Goal: Task Accomplishment & Management: Manage account settings

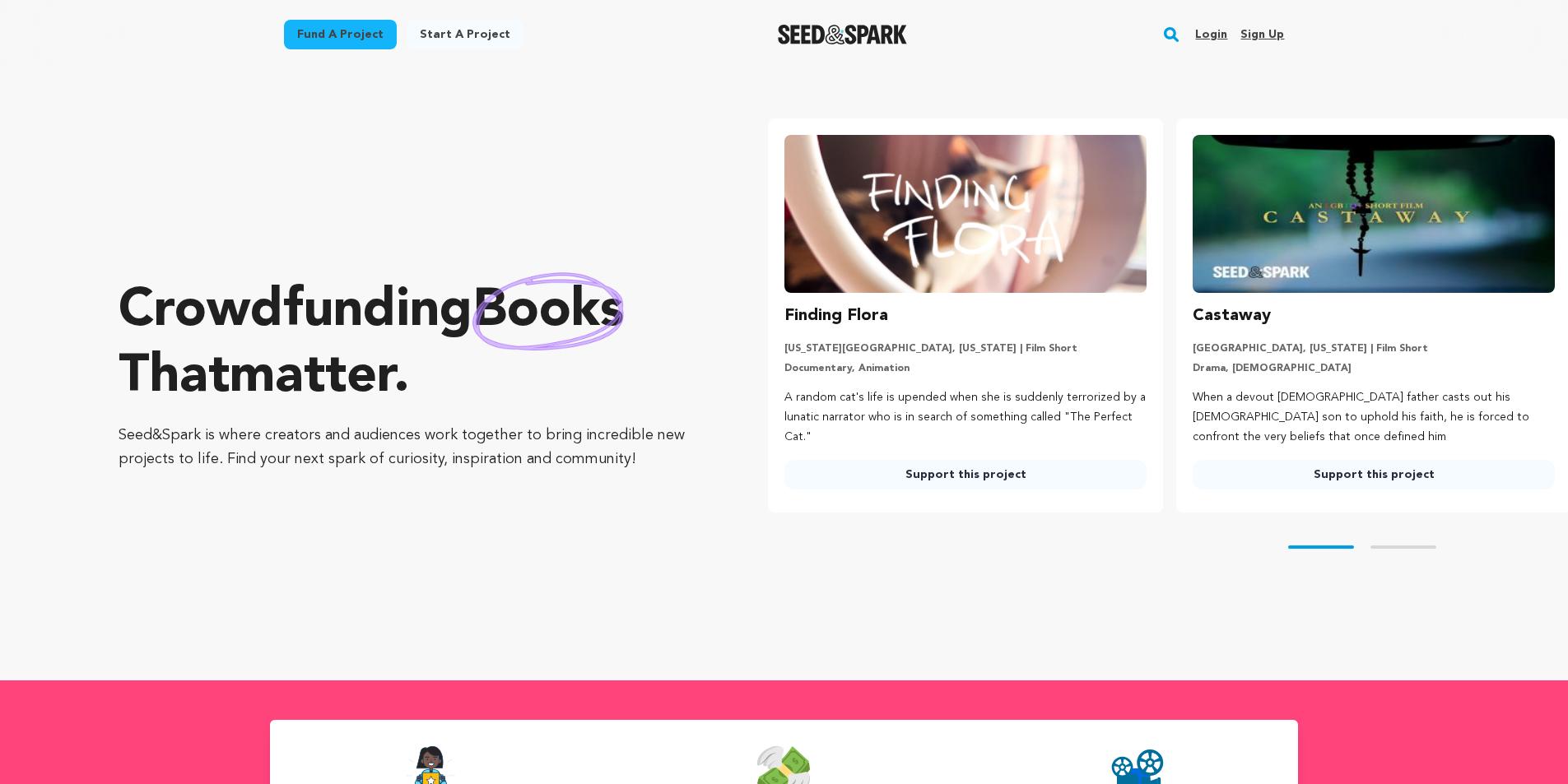
click at [1260, 33] on link "Sign up" at bounding box center [1262, 34] width 44 height 26
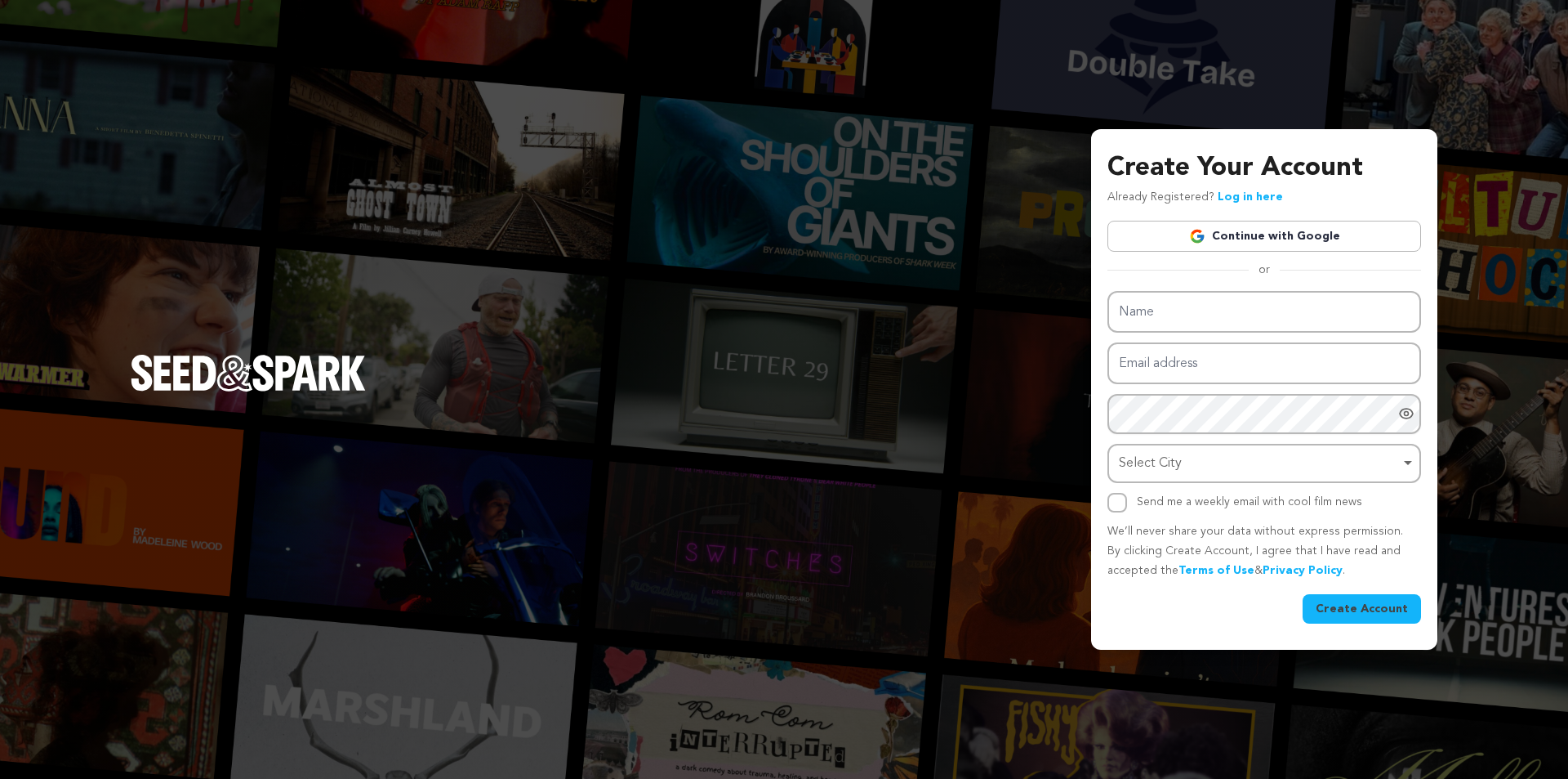
click at [1243, 231] on link "Continue with Google" at bounding box center [1264, 236] width 314 height 31
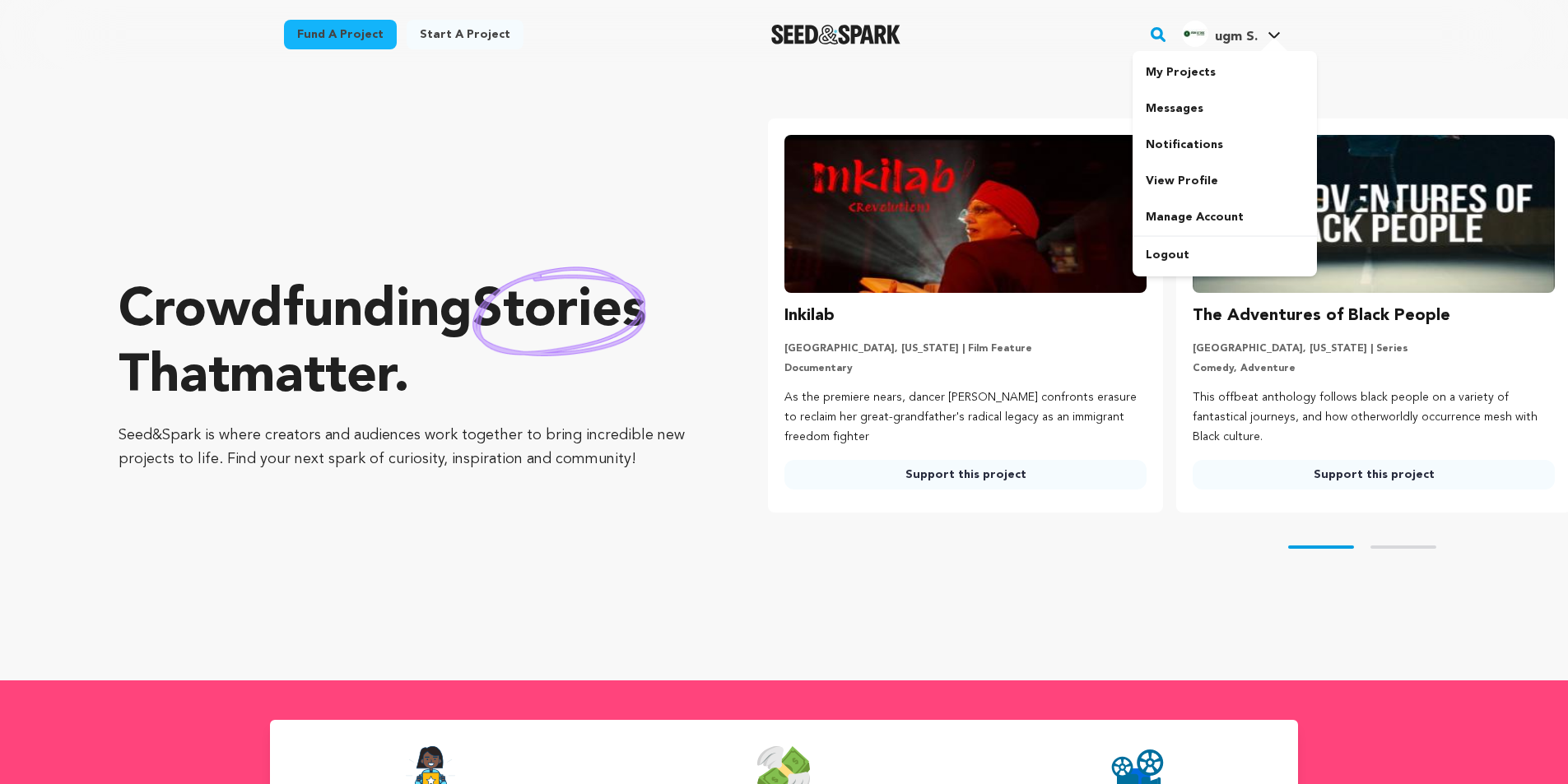
click at [1282, 34] on link "ugm S. ugm S." at bounding box center [1230, 32] width 105 height 29
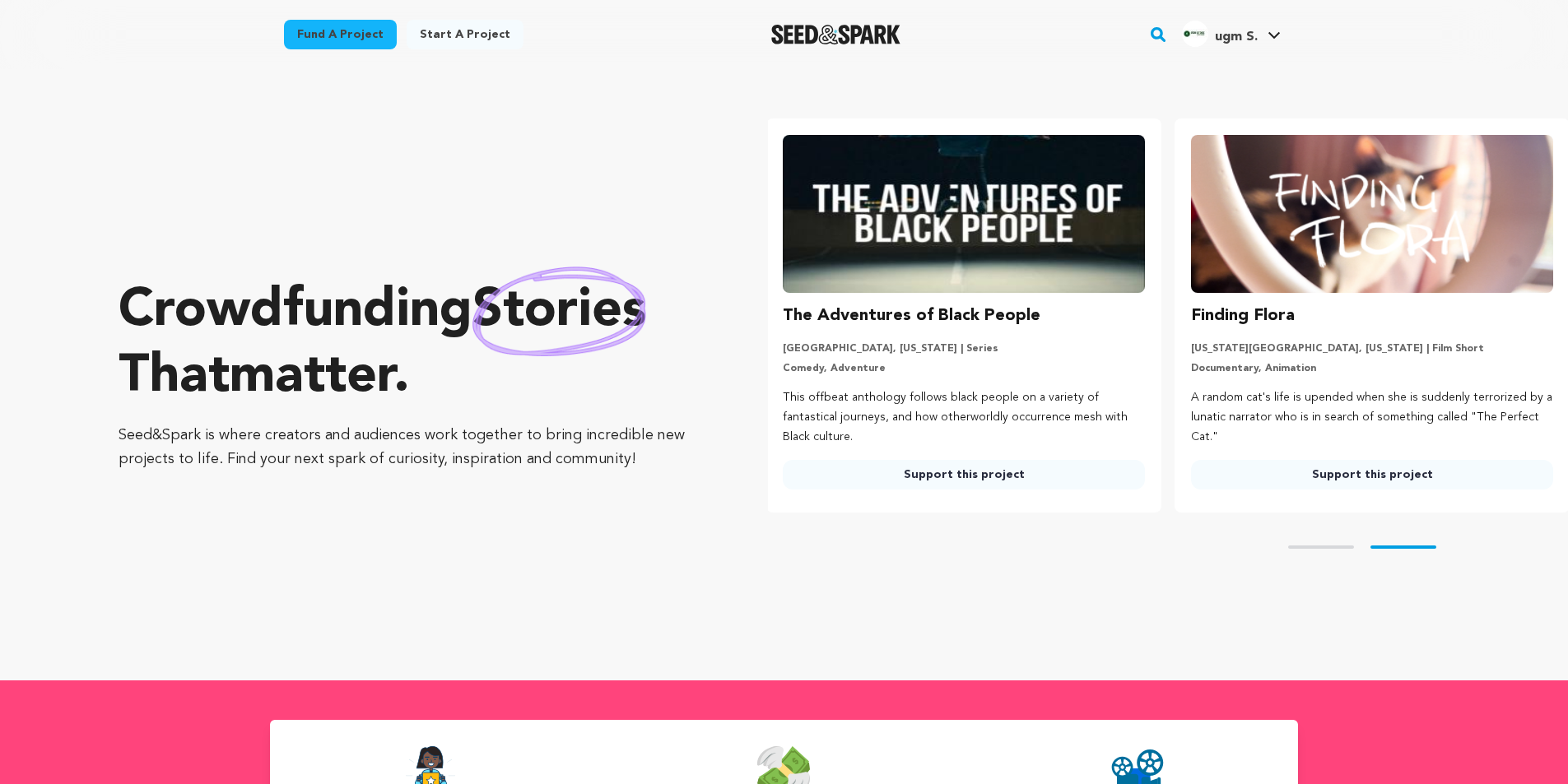
scroll to position [0, 421]
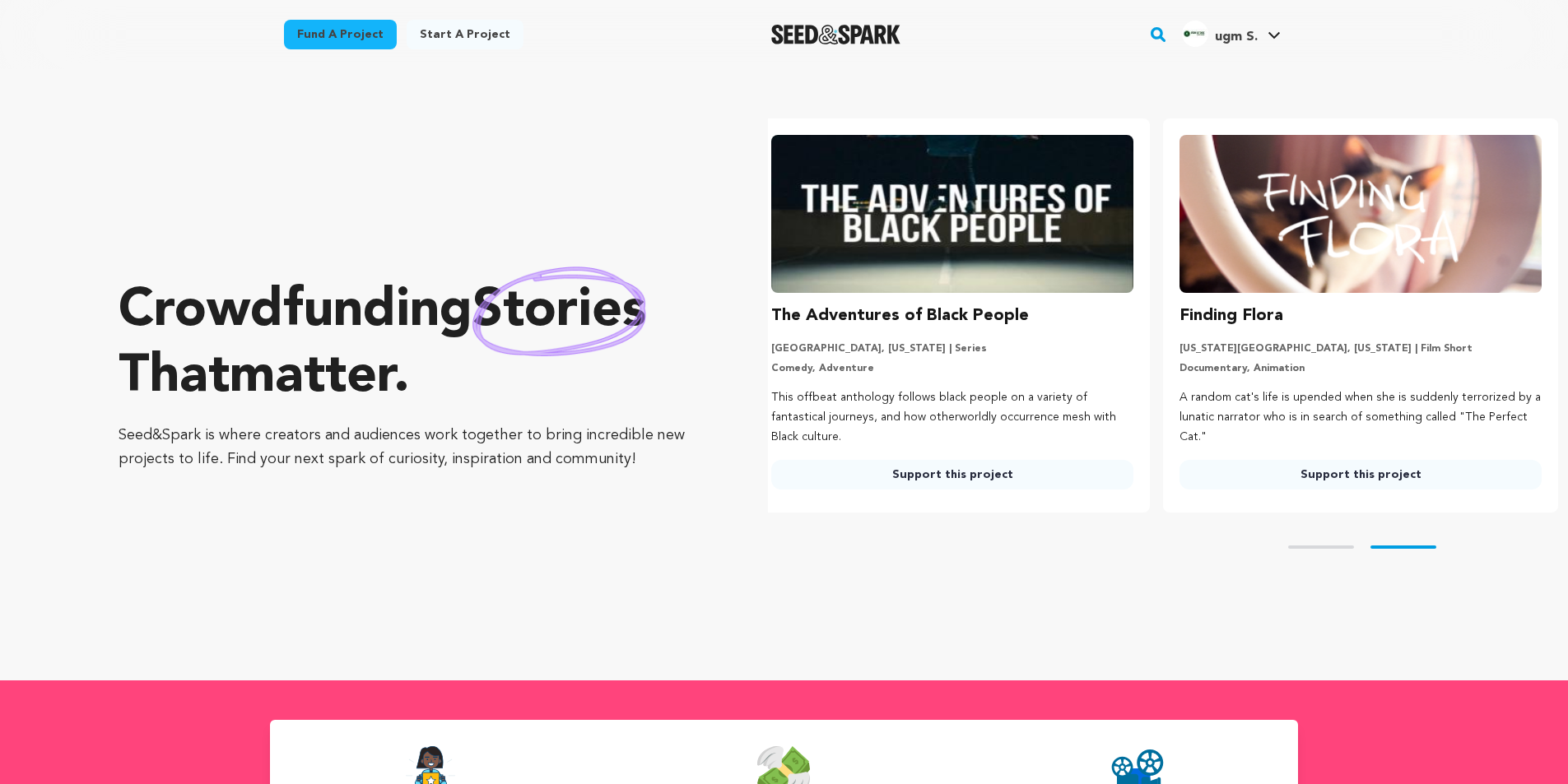
click at [1275, 37] on icon at bounding box center [1274, 35] width 12 height 6
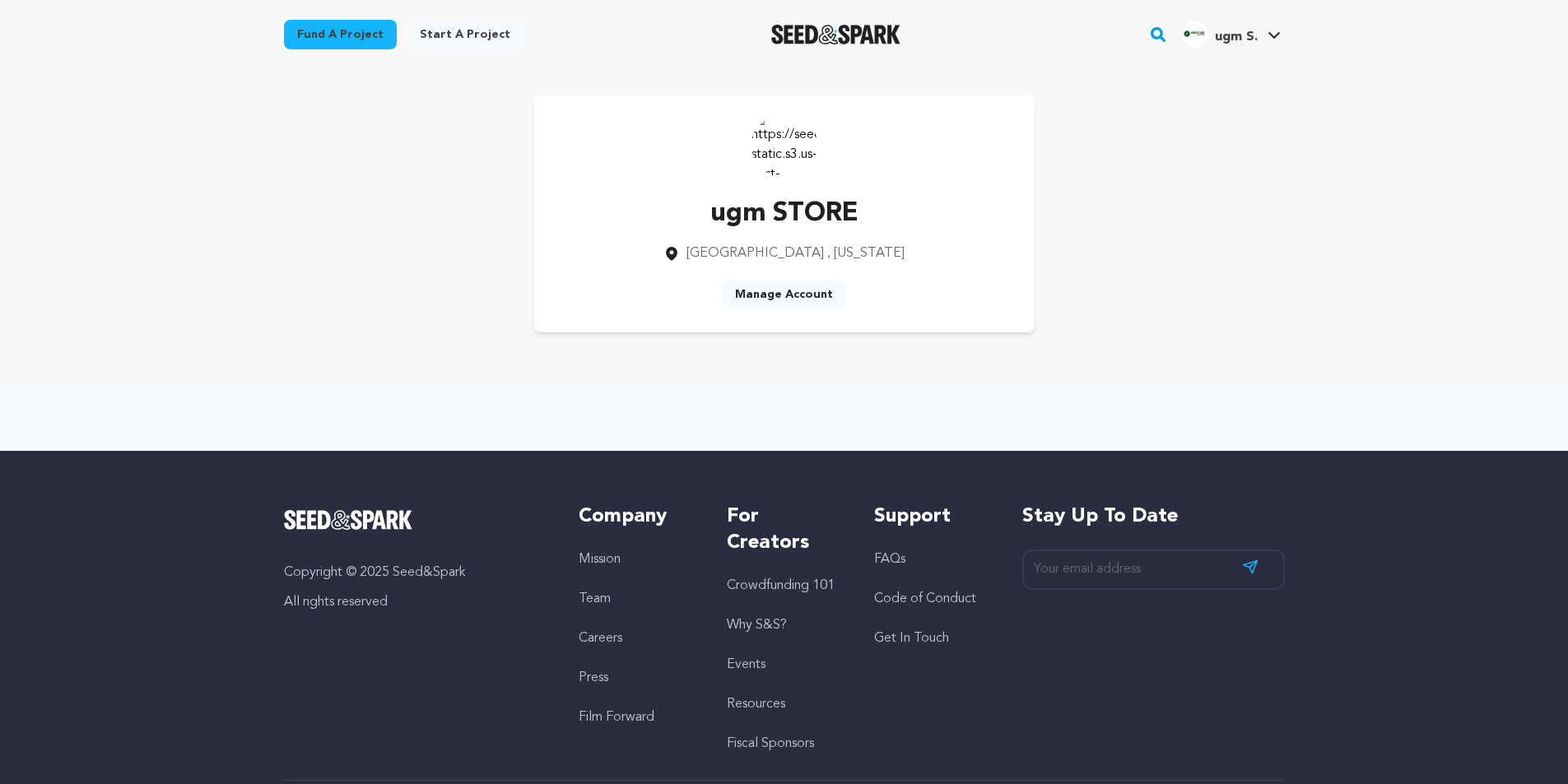
click at [775, 294] on link "Manage Account" at bounding box center [784, 294] width 124 height 29
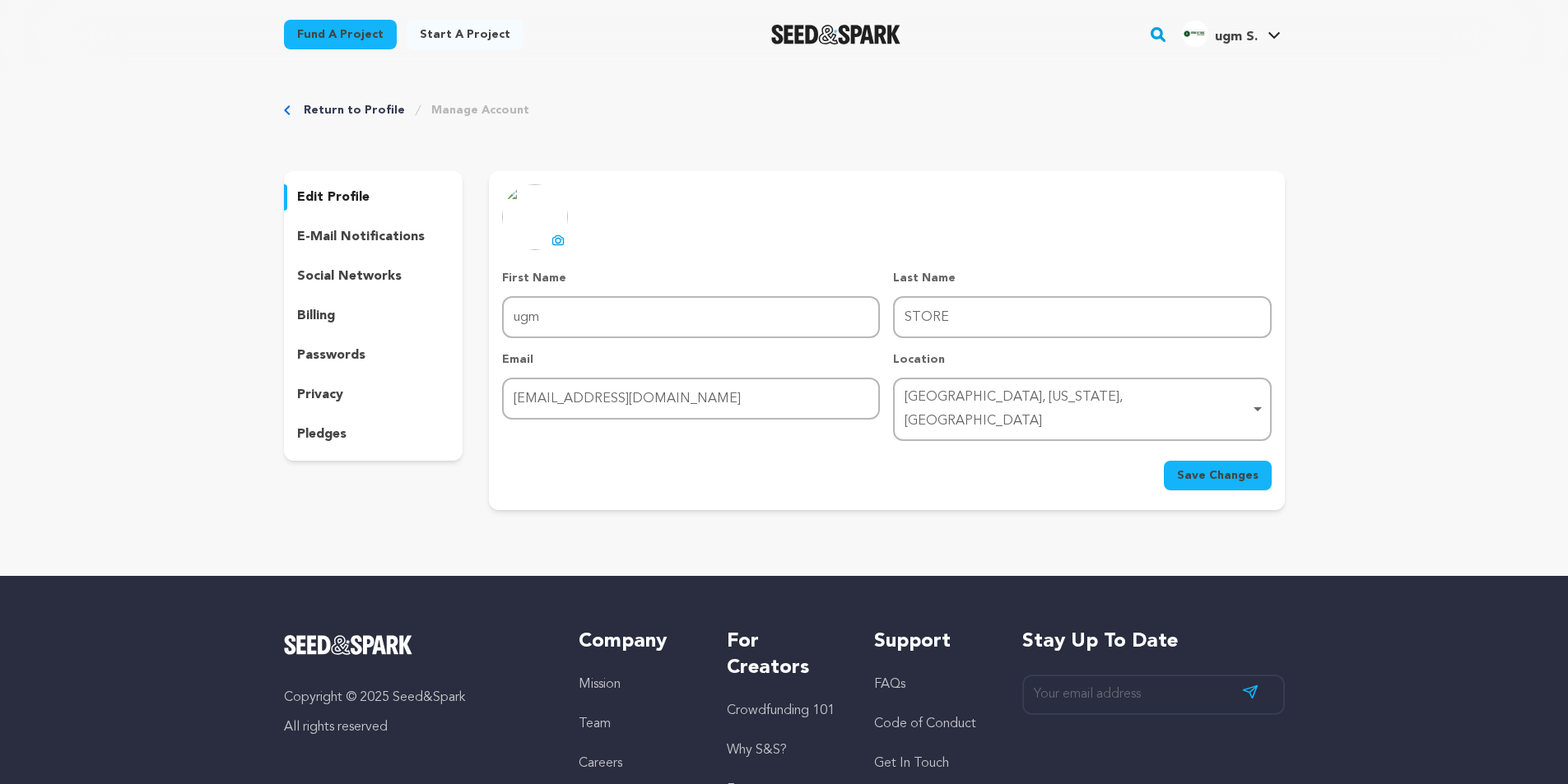
click at [358, 202] on p "edit profile" at bounding box center [332, 197] width 72 height 20
click at [342, 283] on p "social networks" at bounding box center [349, 277] width 104 height 20
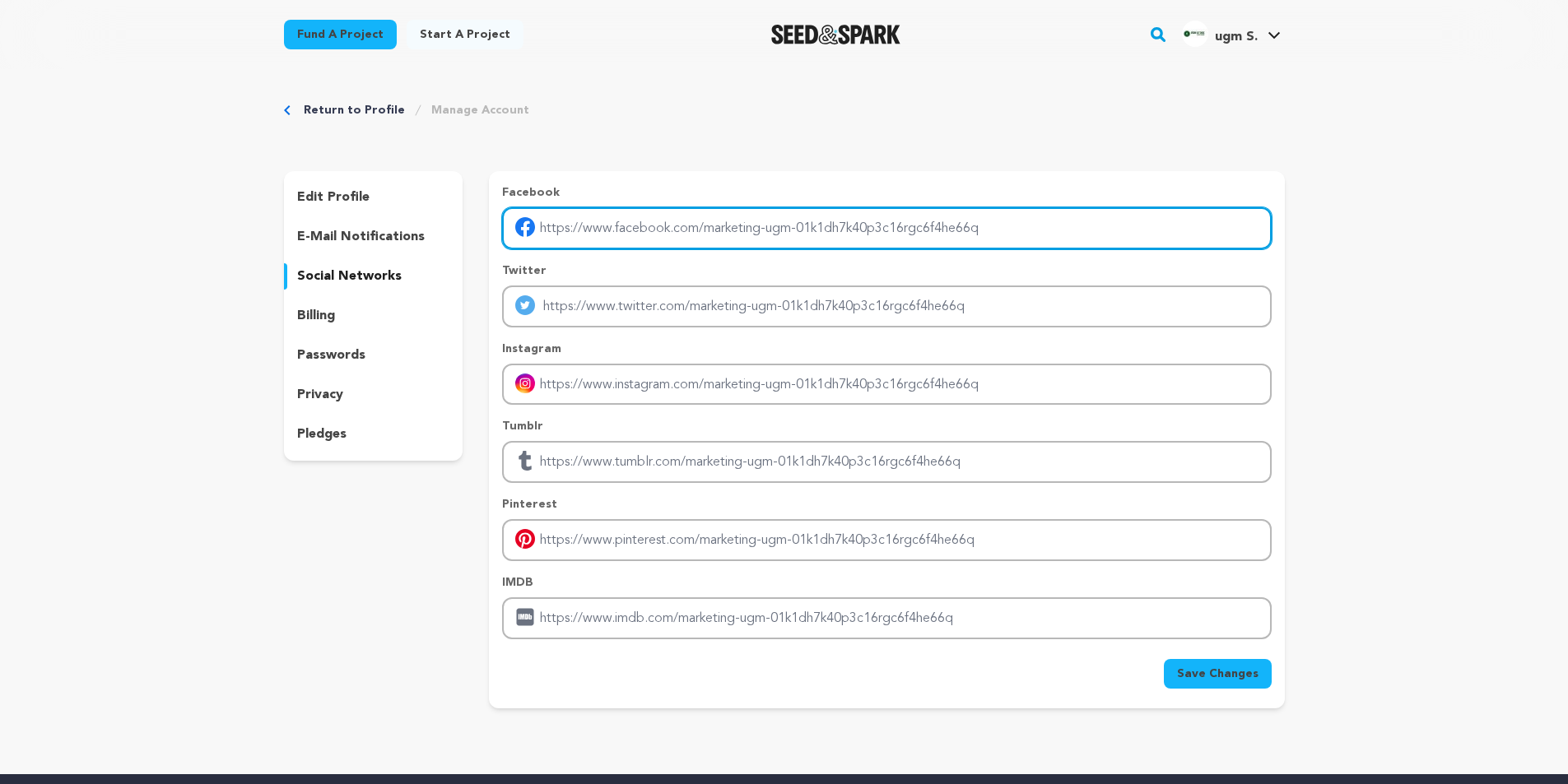
click at [646, 231] on input "Enter facebook profile link" at bounding box center [887, 228] width 769 height 42
type input "[URL][DOMAIN_NAME][CREDIT_CARD_NUMBER]"
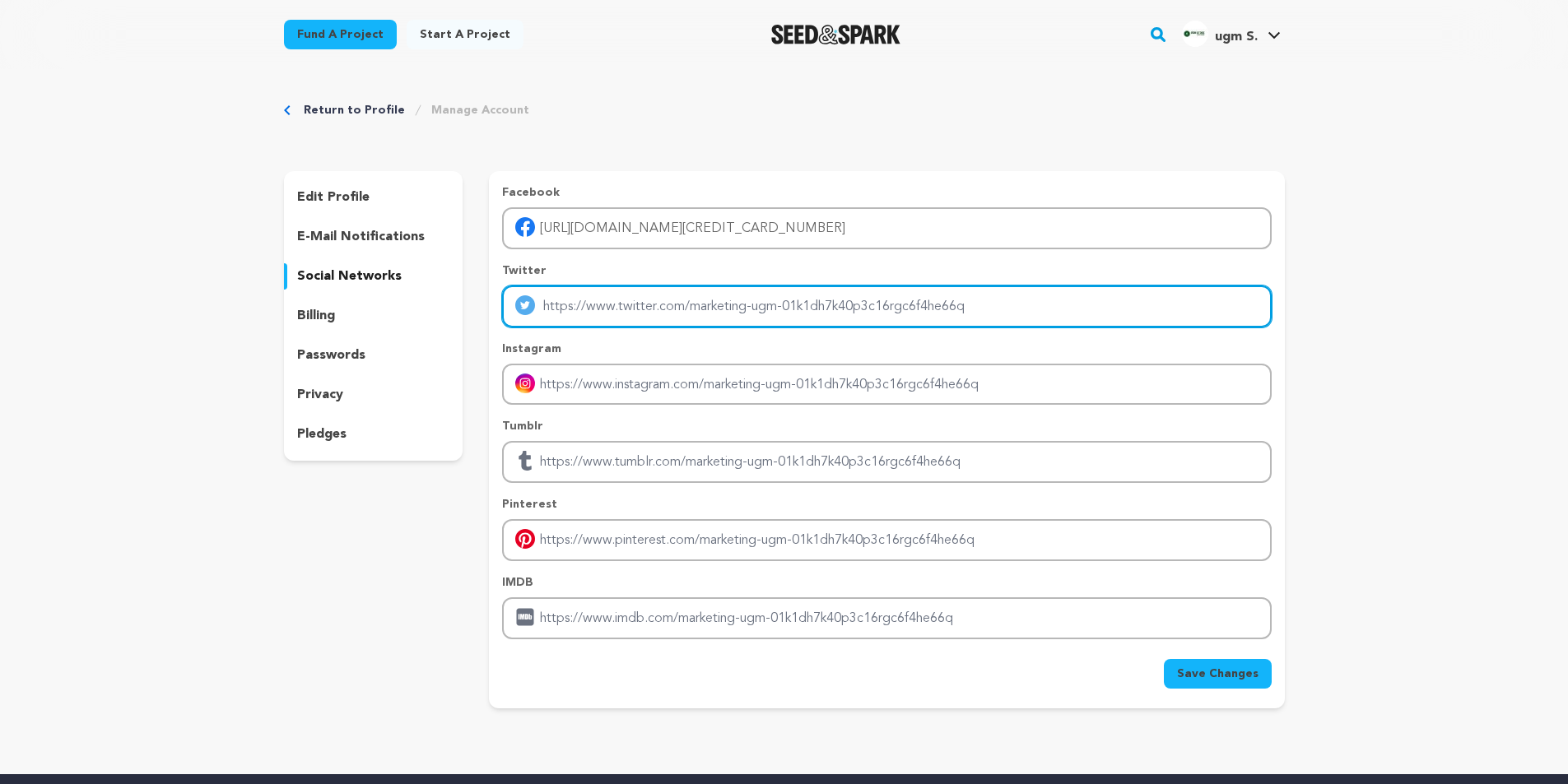
click at [646, 308] on input "Enter twitter profile link" at bounding box center [887, 307] width 769 height 42
type input "[URL][DOMAIN_NAME]"
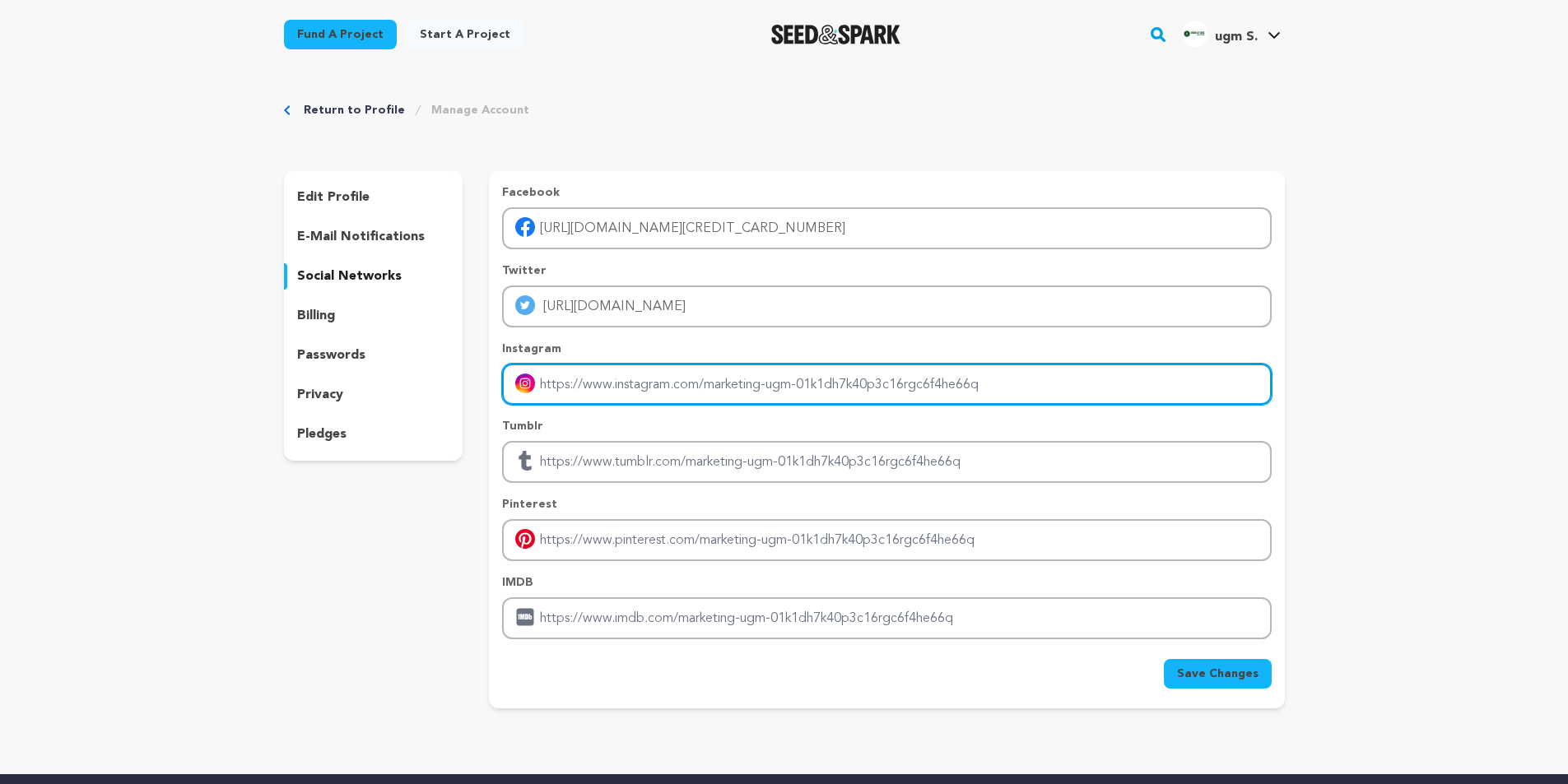
click at [625, 384] on input "Enter instagram handle link" at bounding box center [887, 384] width 769 height 42
type input "[URL][DOMAIN_NAME]"
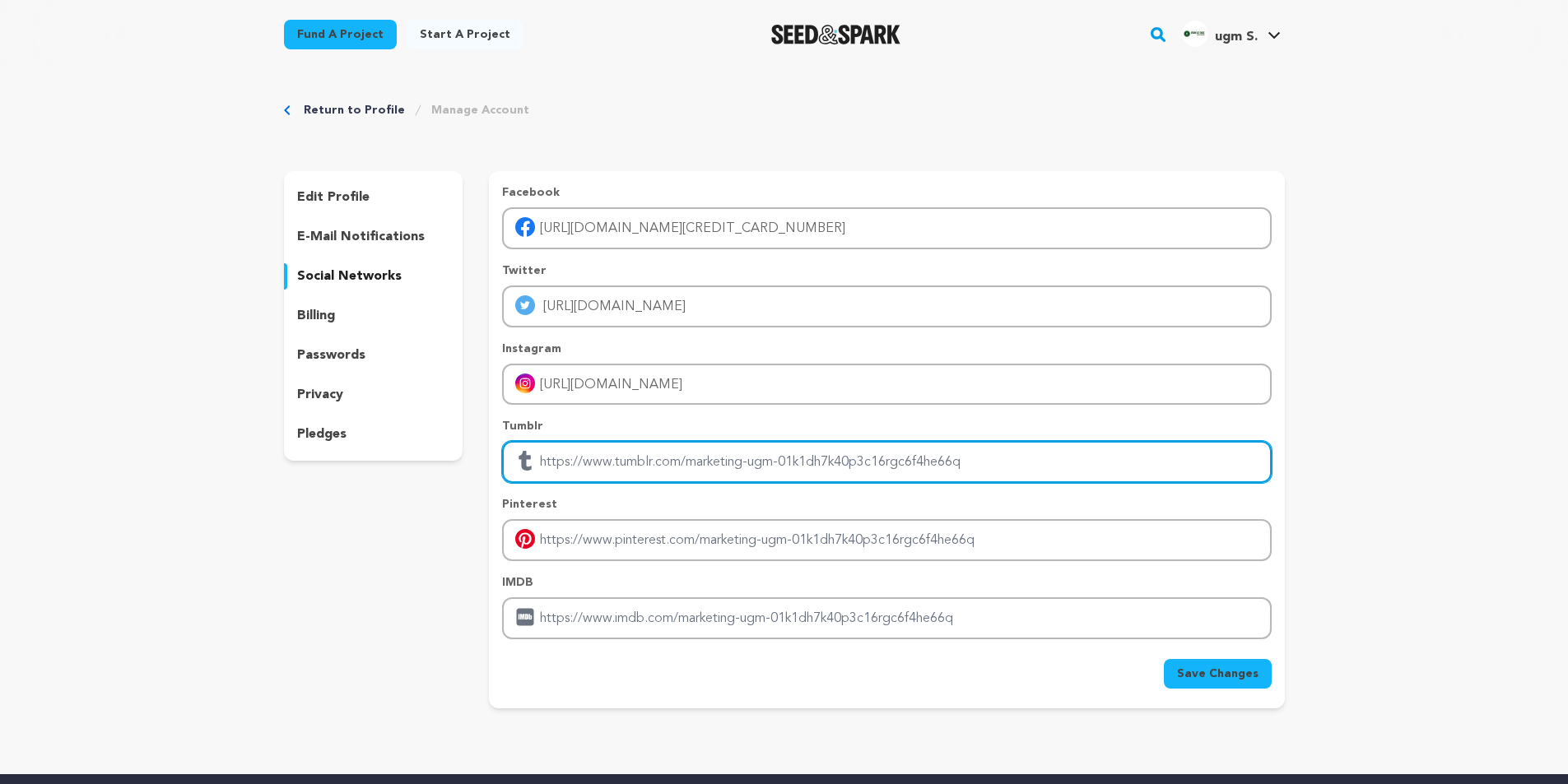
click at [600, 477] on input "Enter tubmlr profile link" at bounding box center [887, 462] width 769 height 42
type input "[URL][DOMAIN_NAME]"
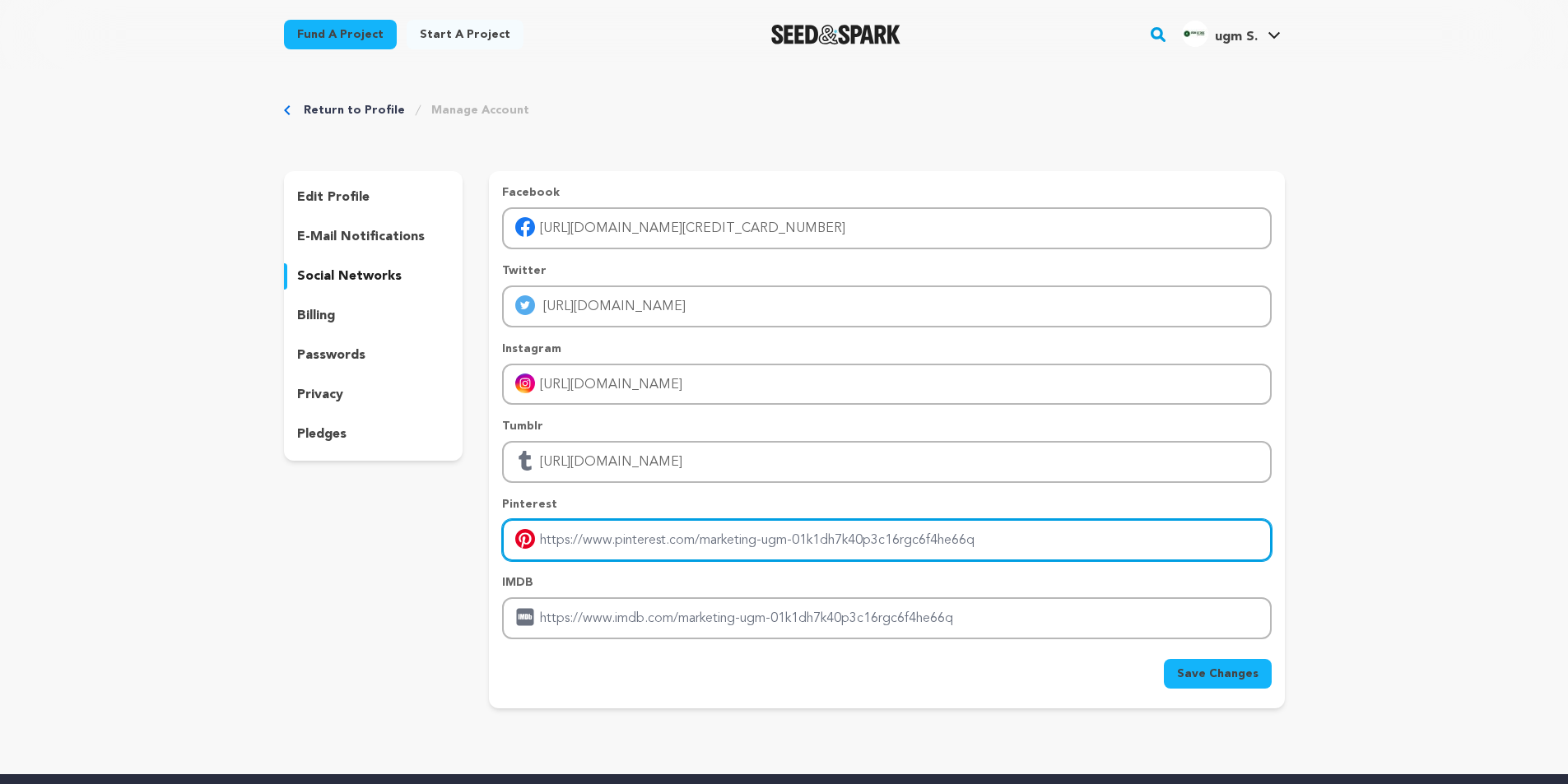
click at [611, 547] on input "Enter pinterest profile link" at bounding box center [887, 540] width 769 height 42
type input "[URL][DOMAIN_NAME]"
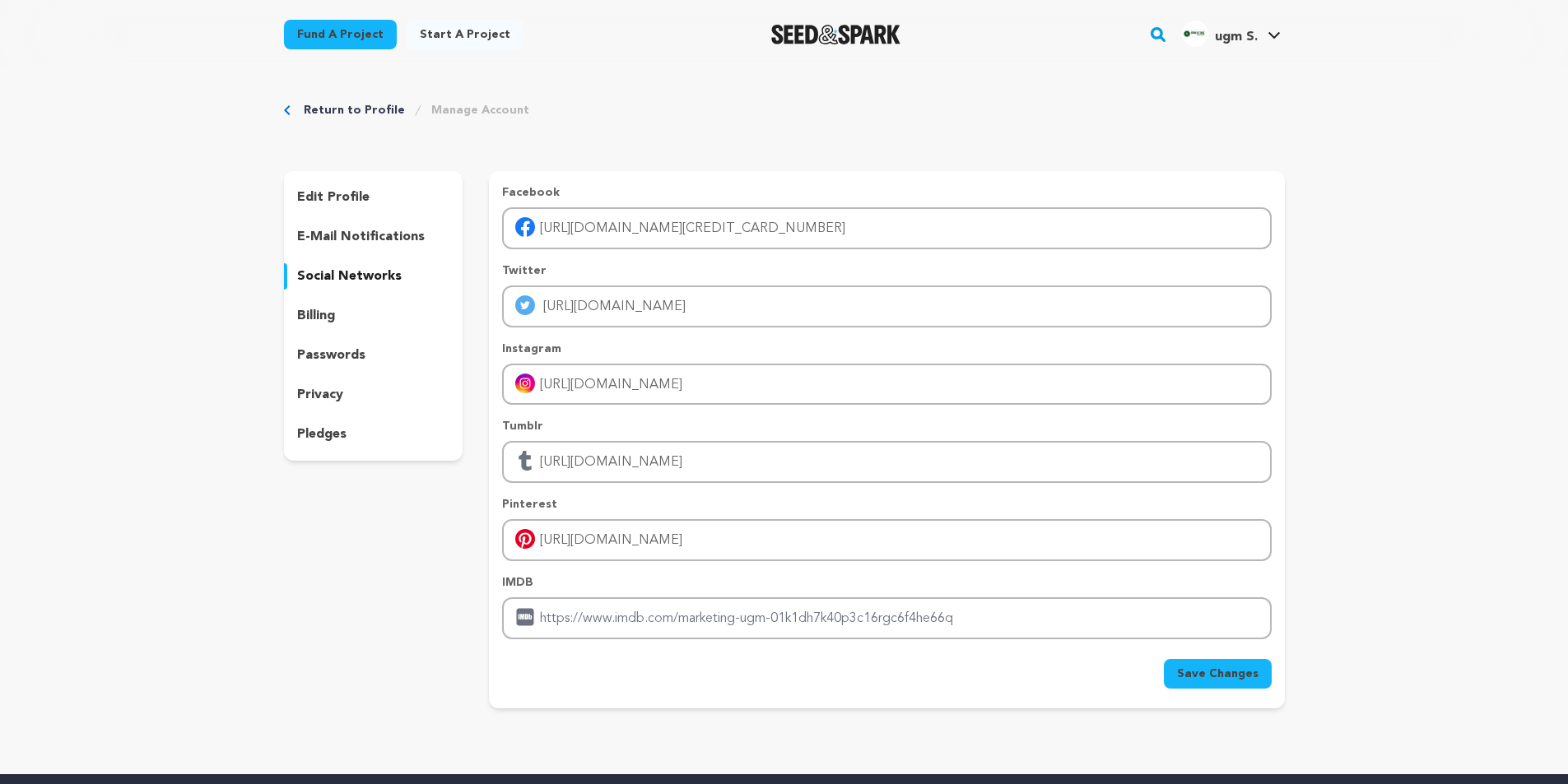
click at [1222, 681] on span "Save Changes" at bounding box center [1217, 674] width 81 height 16
click at [1284, 29] on link "ugm S. ugm S." at bounding box center [1230, 32] width 105 height 29
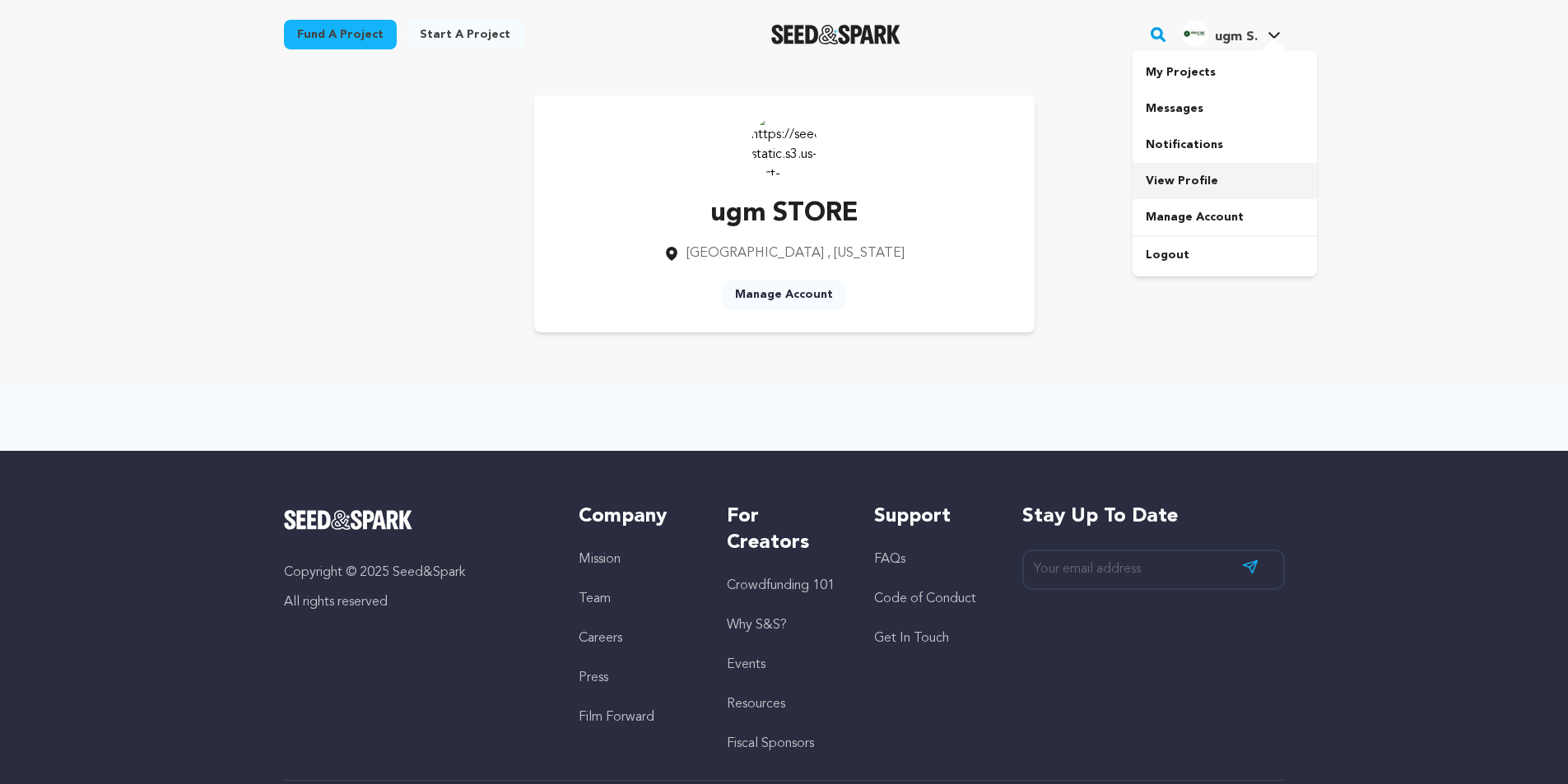
click at [1174, 171] on link "View Profile" at bounding box center [1225, 181] width 184 height 37
click at [795, 295] on link "Manage Account" at bounding box center [784, 294] width 124 height 29
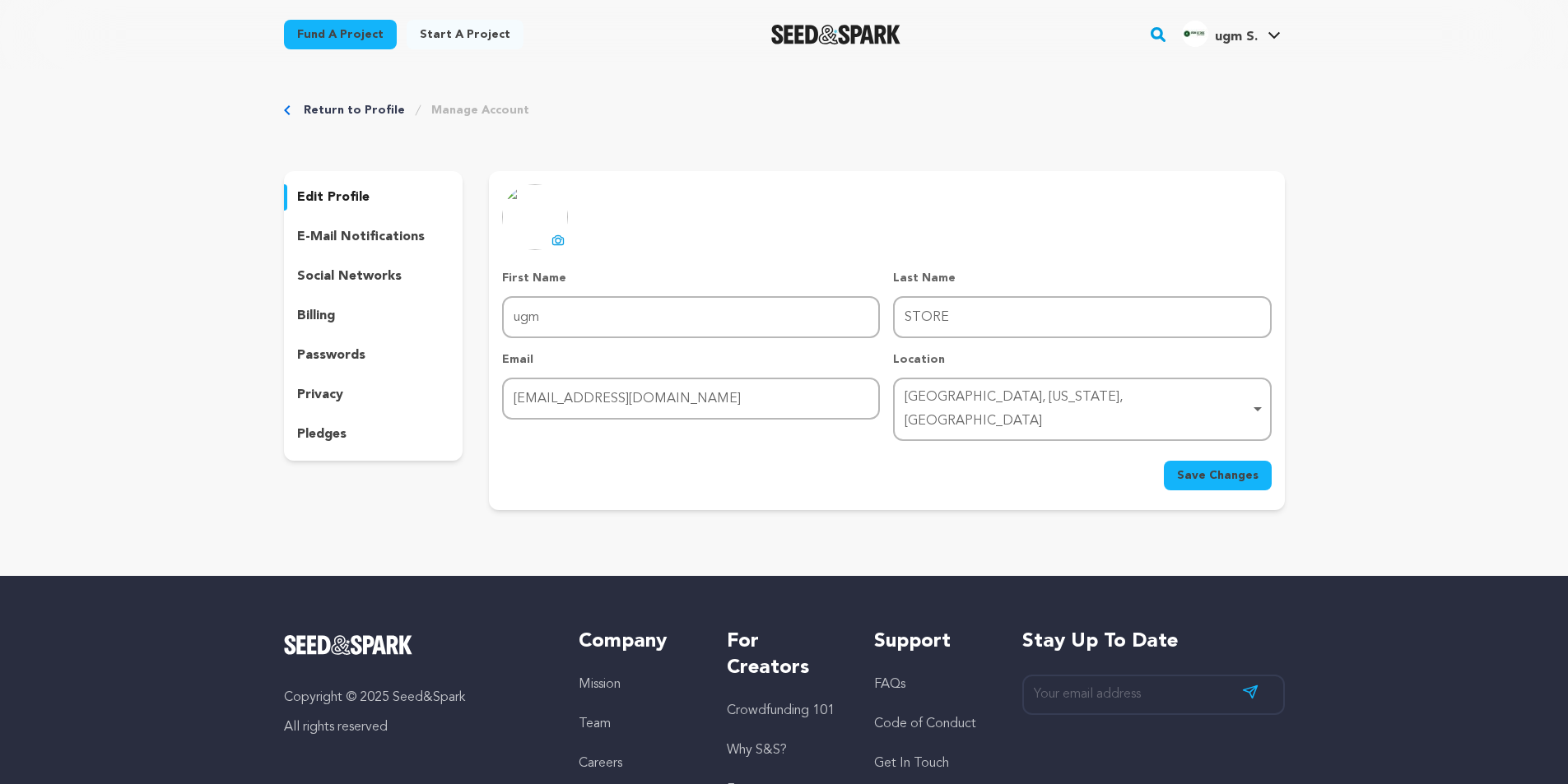
click at [553, 237] on icon at bounding box center [558, 240] width 13 height 13
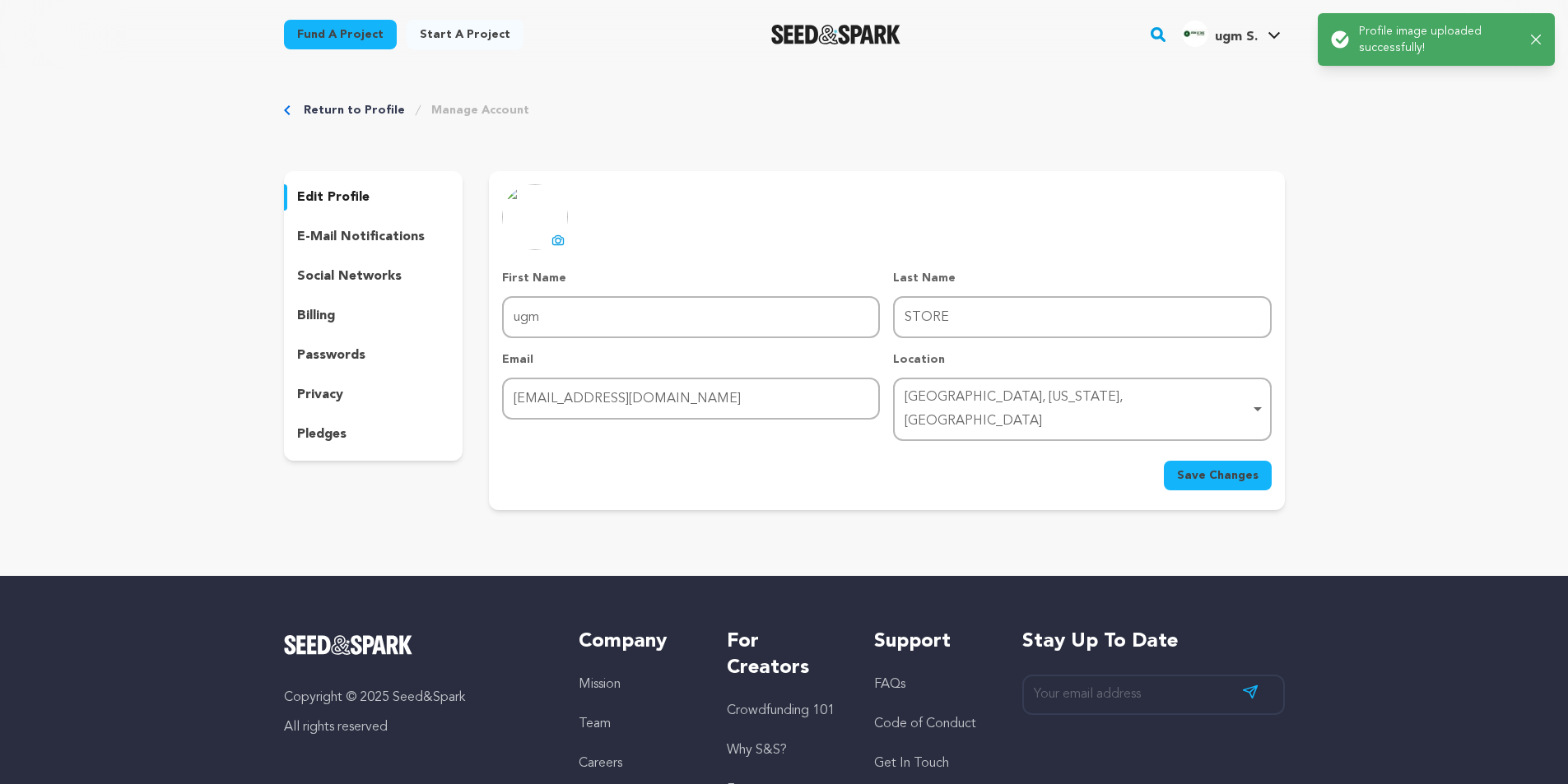
click at [1182, 461] on button "Save Changes" at bounding box center [1217, 476] width 108 height 29
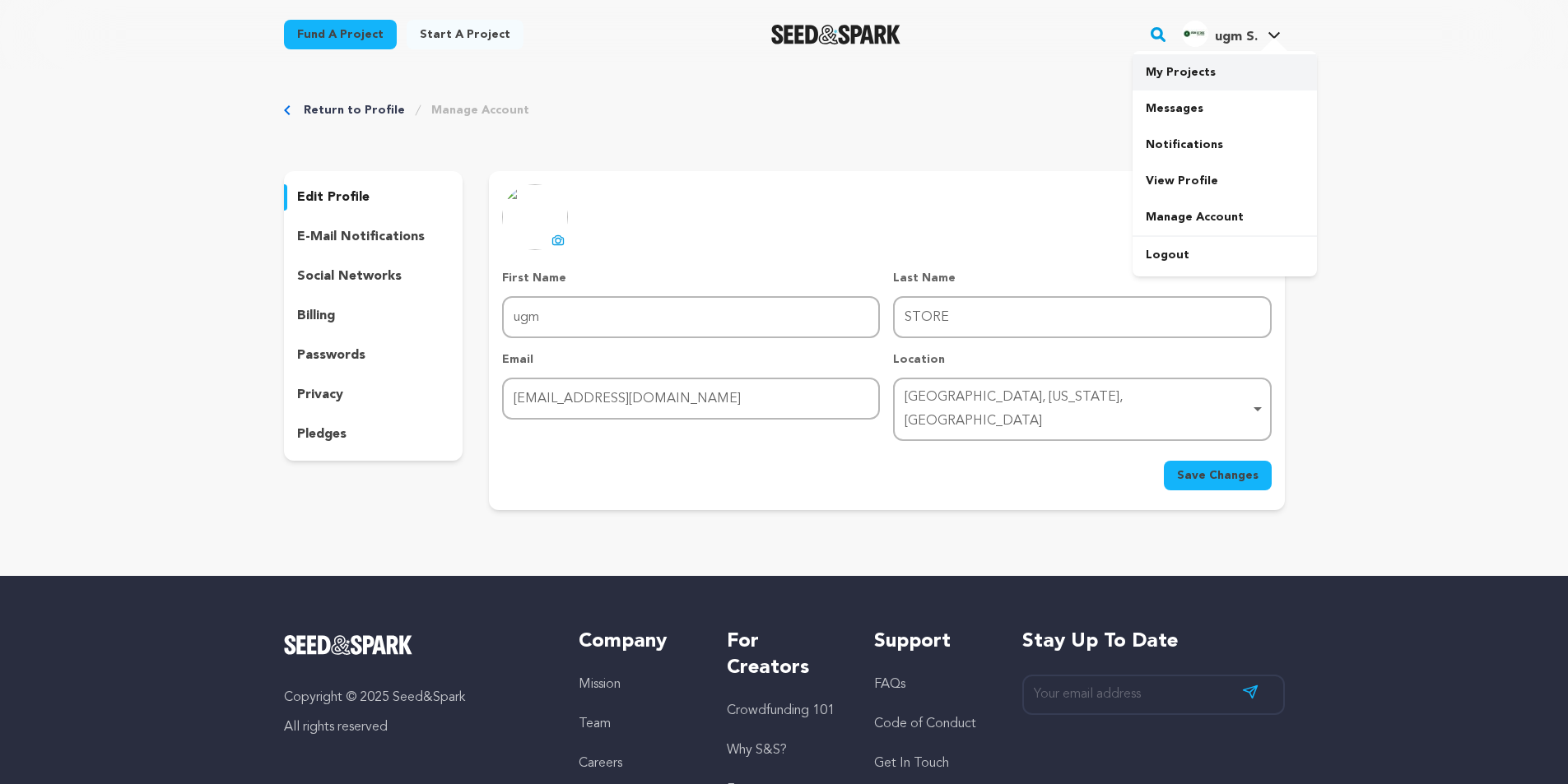
click at [1192, 68] on link "My Projects" at bounding box center [1225, 72] width 184 height 37
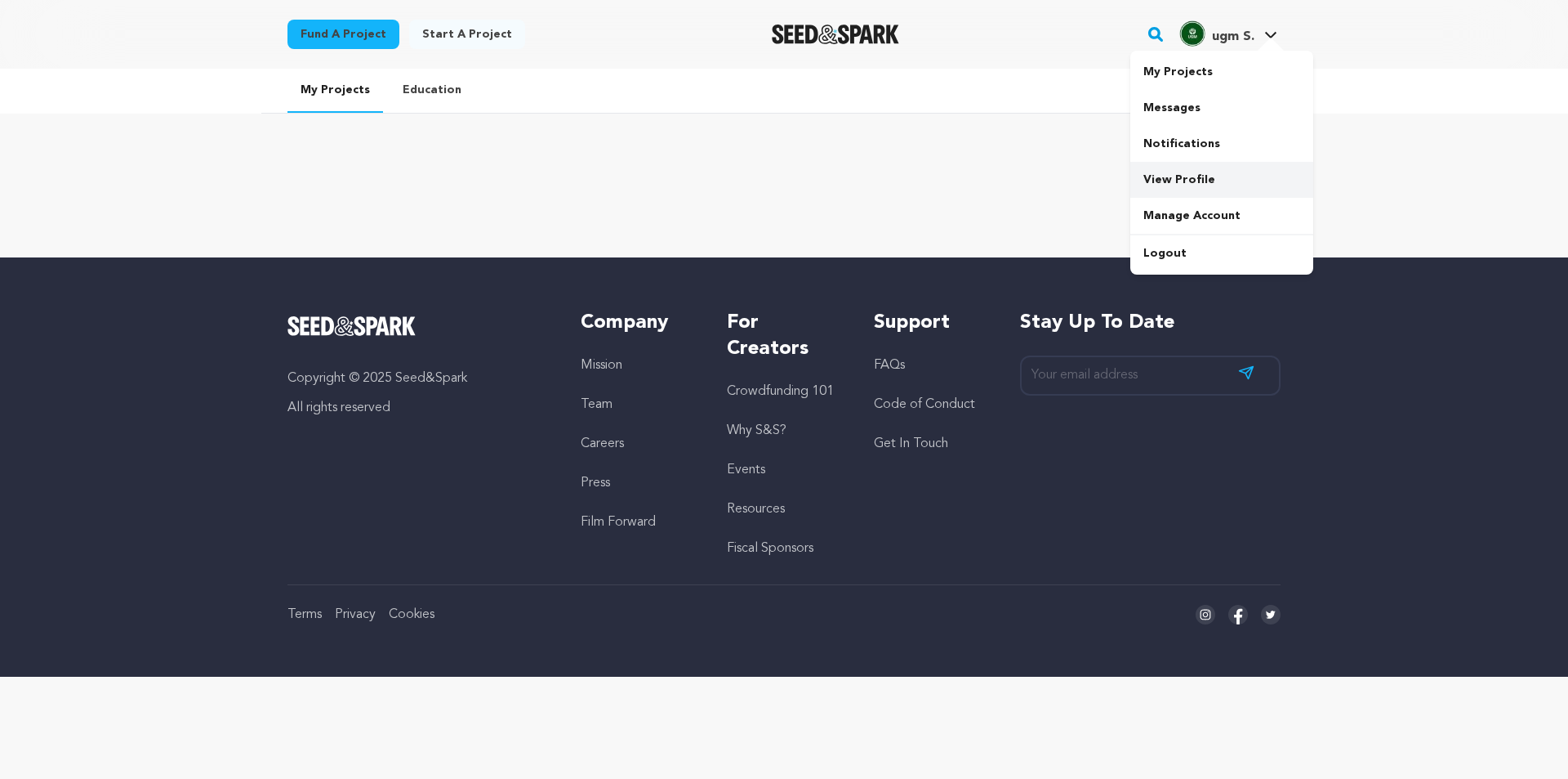
click at [1170, 184] on link "View Profile" at bounding box center [1222, 180] width 183 height 36
